Goal: Information Seeking & Learning: Learn about a topic

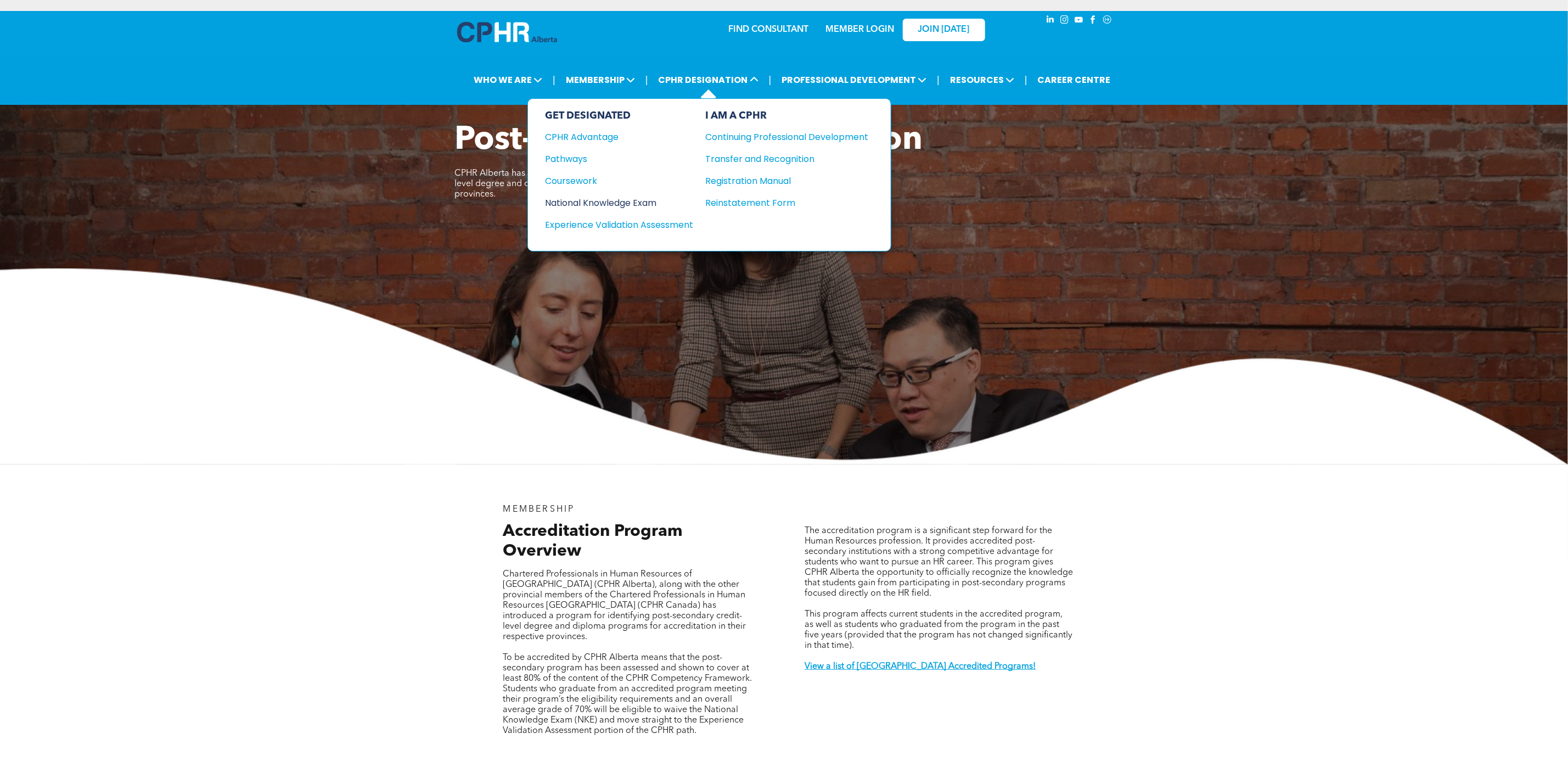
click at [664, 196] on div "National Knowledge Exam" at bounding box center [612, 202] width 133 height 13
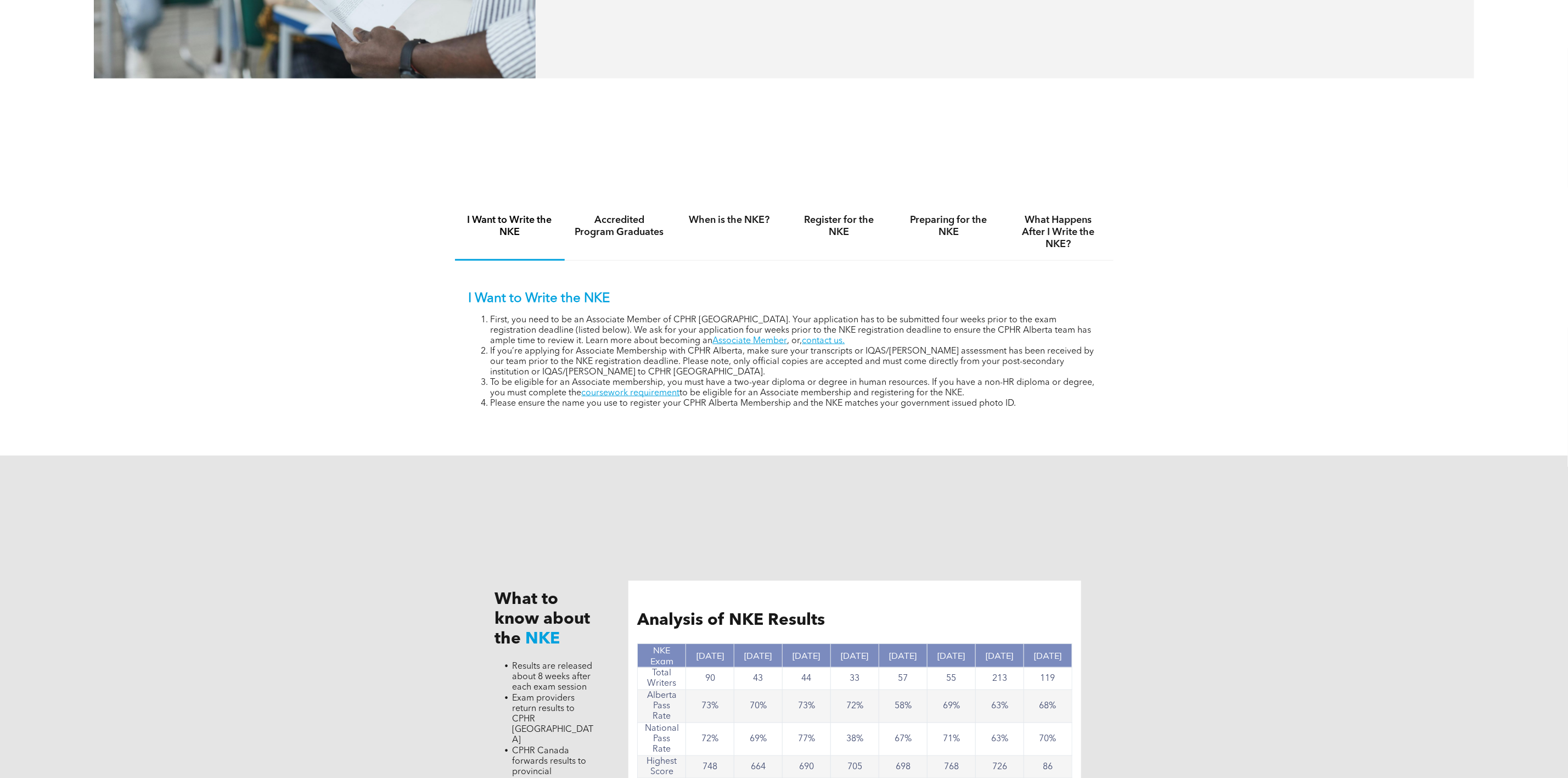
scroll to position [988, 0]
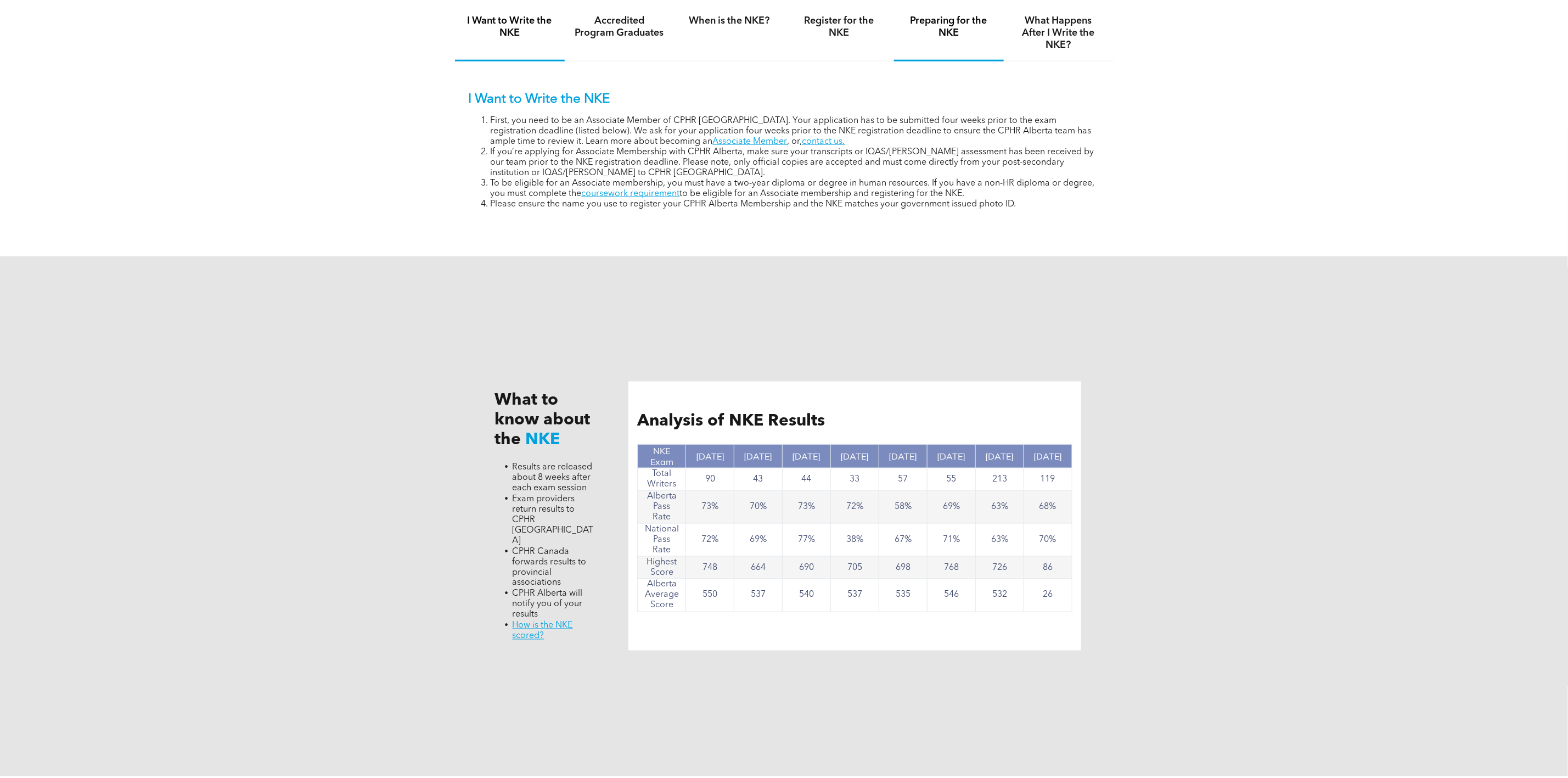
click at [935, 28] on h4 "Preparing for the NKE" at bounding box center [949, 27] width 90 height 24
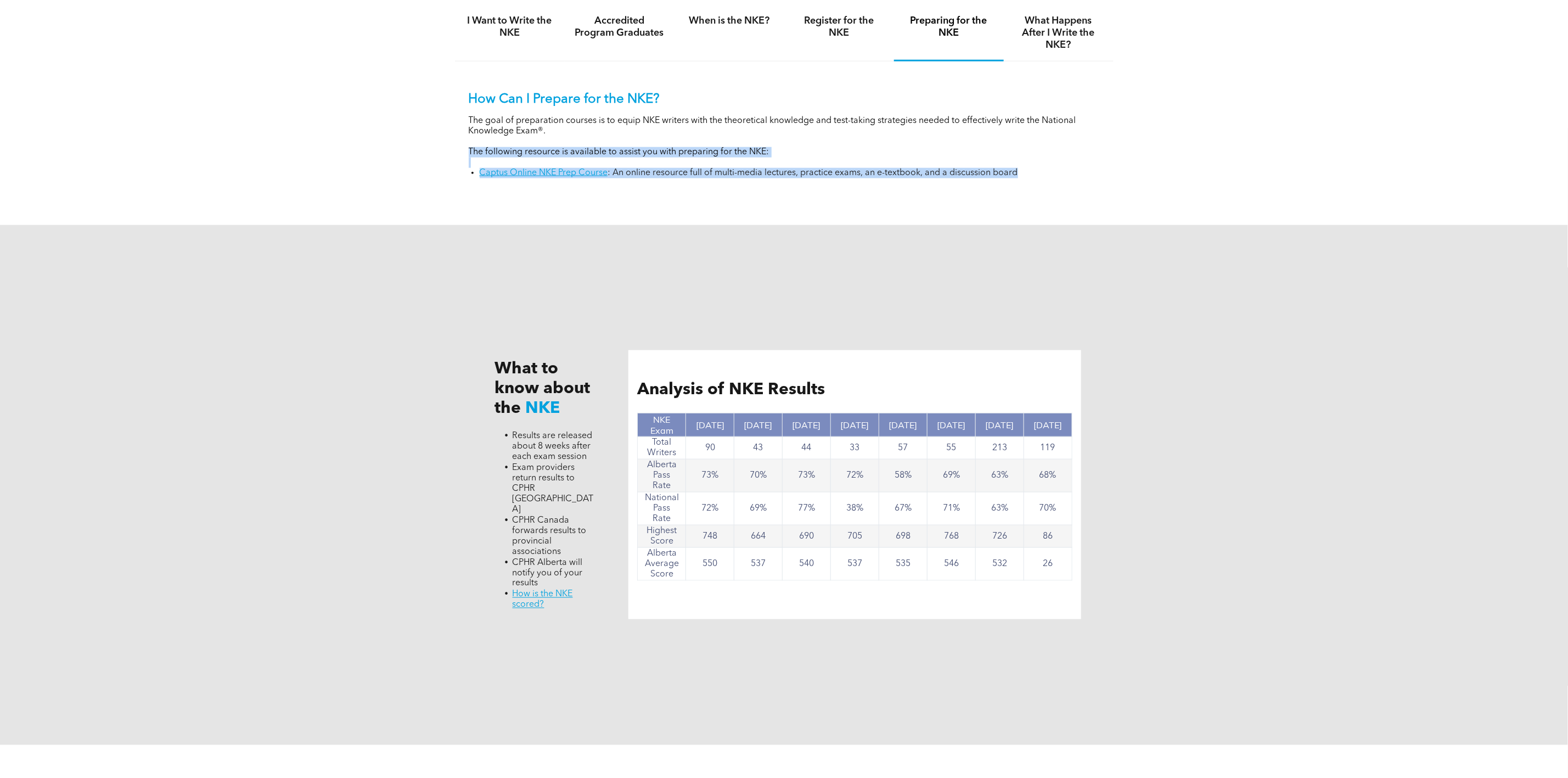
drag, startPoint x: 469, startPoint y: 154, endPoint x: 1030, endPoint y: 180, distance: 561.6
click at [1030, 178] on div "How Can I Prepare for the NKE? The goal of preparation courses is to equip NKE …" at bounding box center [784, 135] width 631 height 87
copy div "The following resource is available to assist you with preparing for the NKE: C…"
click at [585, 175] on link "Captus Online NKE Prep Course" at bounding box center [544, 173] width 129 height 8
